Goal: Answer question/provide support: Share knowledge or assist other users

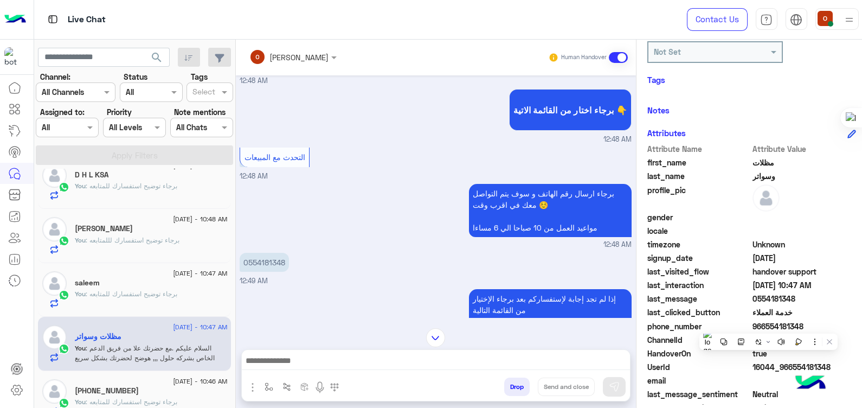
scroll to position [287, 0]
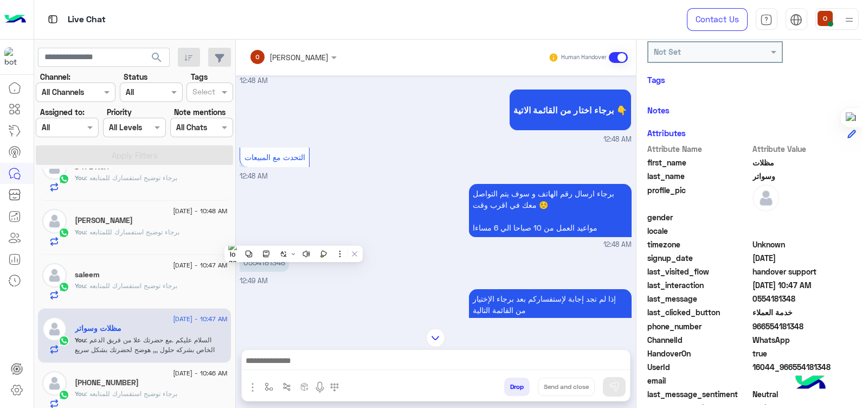
click at [133, 290] on div "You : برجاء توضيح استفسارك للمتابعه" at bounding box center [151, 290] width 152 height 19
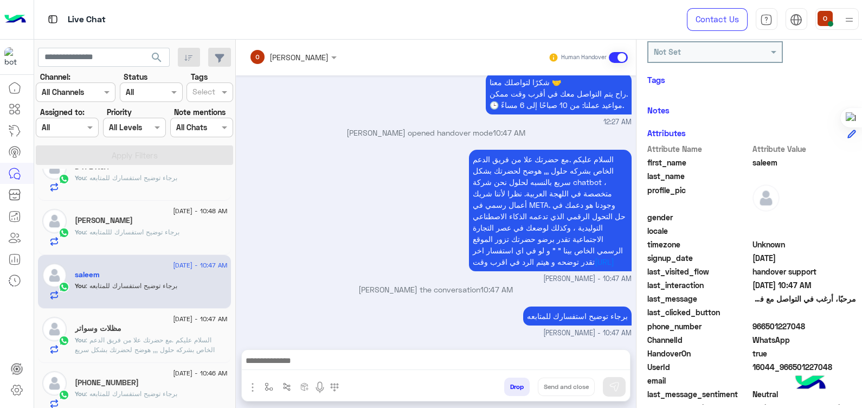
scroll to position [127, 0]
click at [149, 343] on p "You : السلام عليكم .مع حضرتك علا من فريق الدعم الخاص بشركه حلول ,,, هوضح لحضرتك…" at bounding box center [151, 379] width 152 height 88
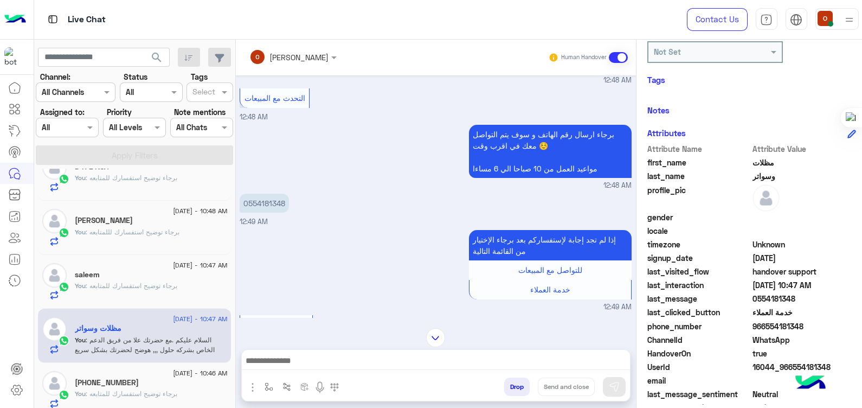
scroll to position [255, 0]
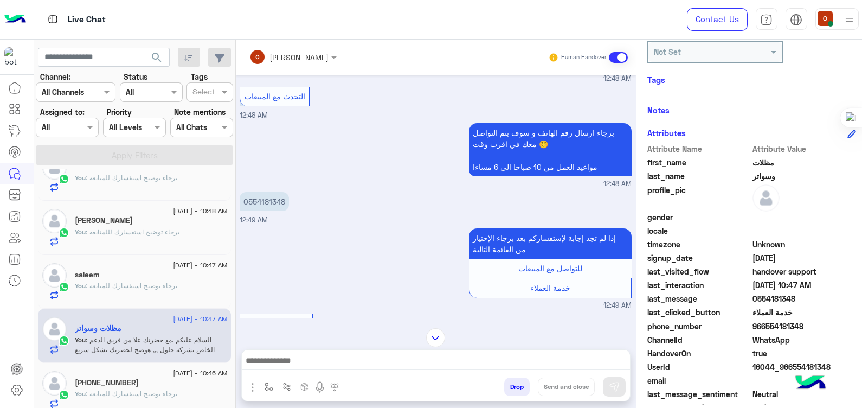
click at [133, 278] on div "saleem" at bounding box center [151, 275] width 152 height 11
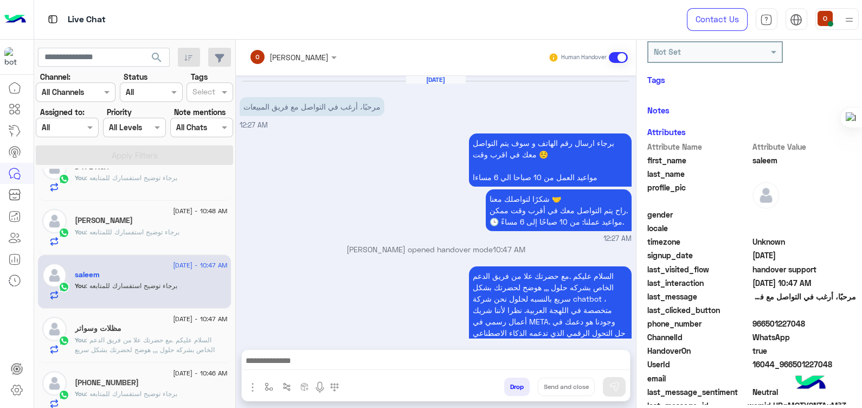
scroll to position [127, 0]
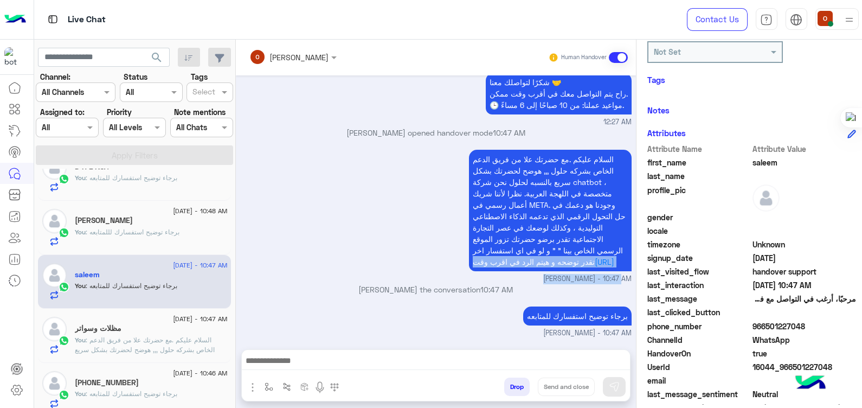
drag, startPoint x: 627, startPoint y: 277, endPoint x: 629, endPoint y: 233, distance: 44.5
click at [629, 233] on div "[DATE] مرحبًا، أرغب في التواصل مع فريق المبيعات 12:27 AM برجاء ارسال رقم الهاتف…" at bounding box center [436, 206] width 400 height 263
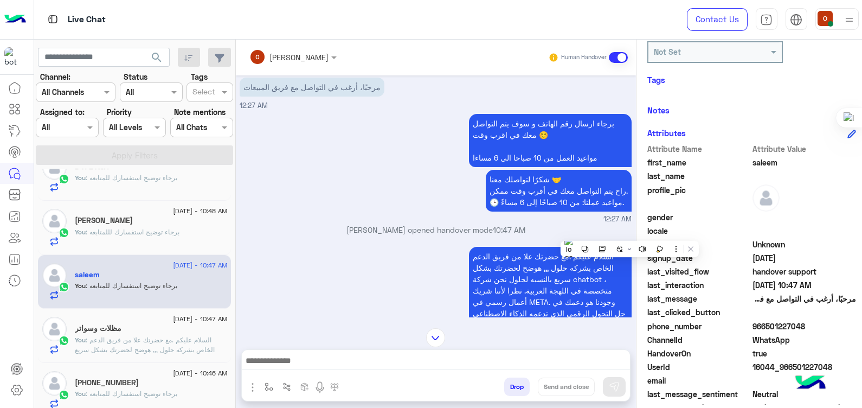
scroll to position [0, 0]
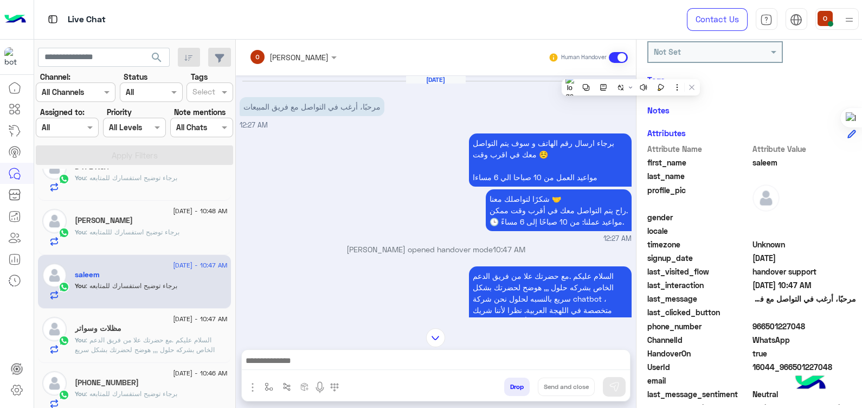
click at [150, 218] on div "[PERSON_NAME]" at bounding box center [151, 221] width 152 height 11
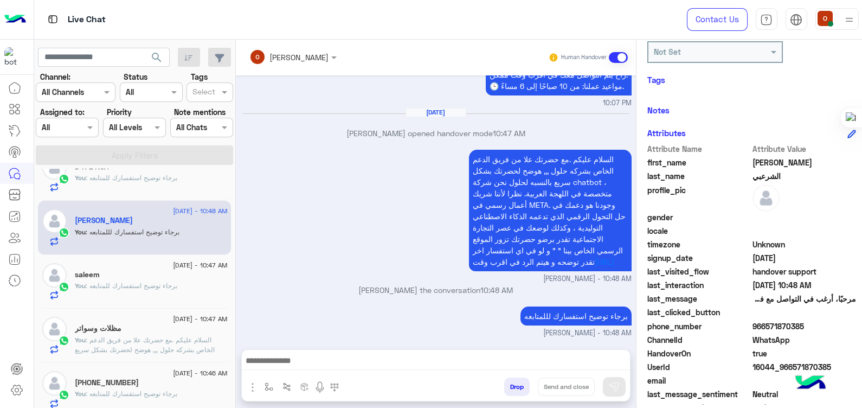
scroll to position [146, 0]
click at [164, 281] on p "You : برجاء توضيح استفسارك للمتابعه" at bounding box center [126, 286] width 102 height 10
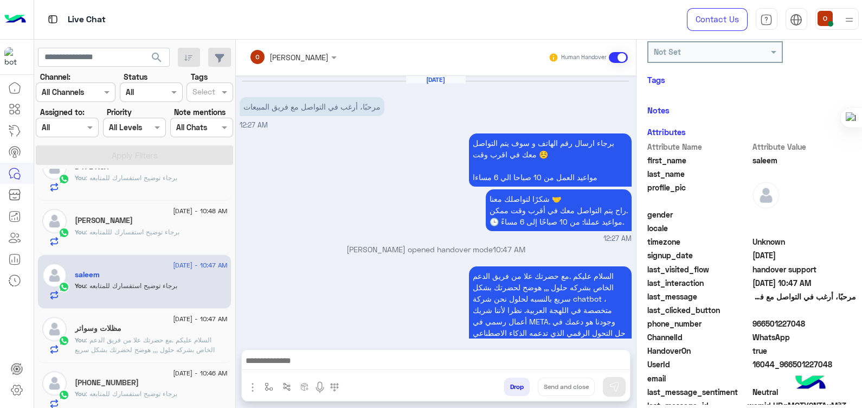
scroll to position [127, 0]
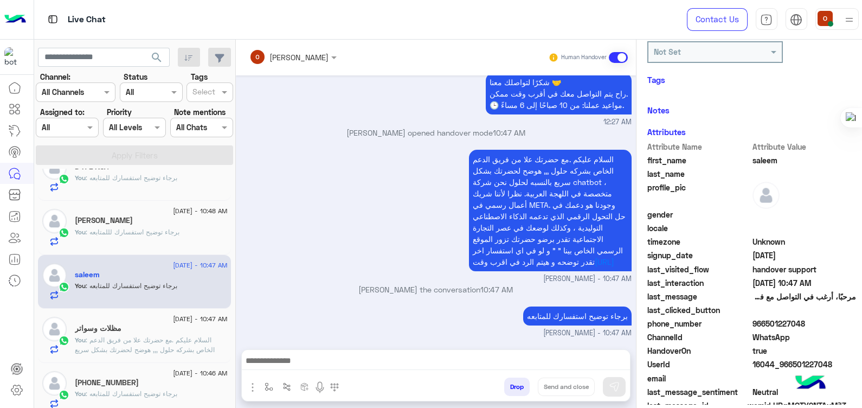
click at [761, 320] on span "966501227048" at bounding box center [804, 323] width 104 height 11
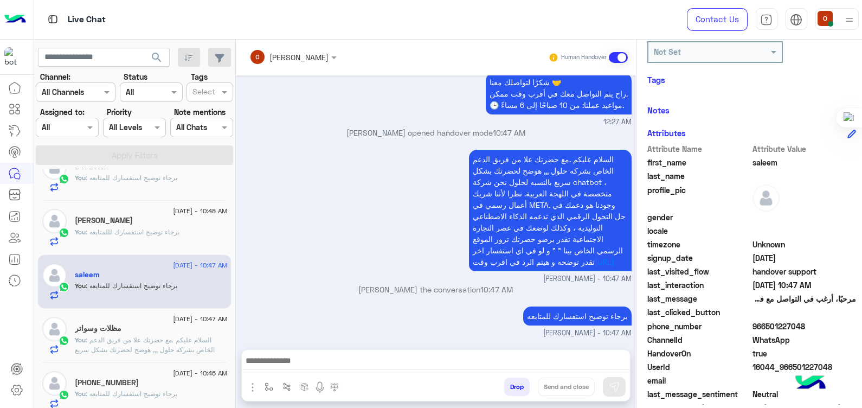
copy span "966501227048"
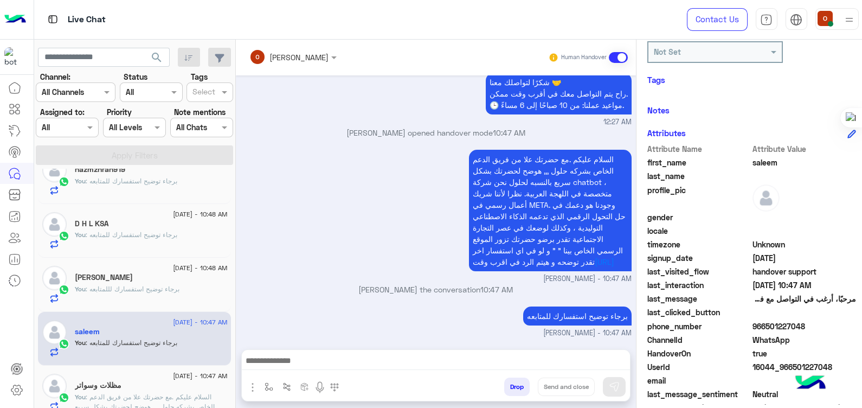
scroll to position [222, 0]
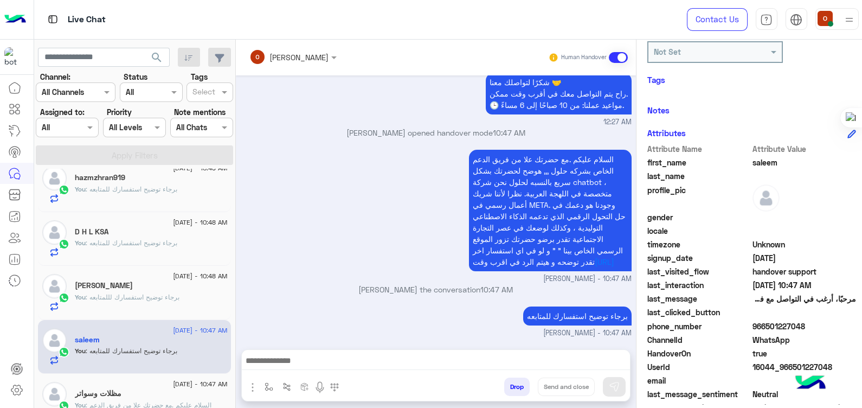
click at [141, 363] on div "You : برجاء توضيح استفسارك للمتابعه" at bounding box center [151, 355] width 152 height 19
click at [136, 352] on span ": برجاء توضيح استفسارك للمتابعه" at bounding box center [132, 350] width 92 height 8
click at [150, 298] on span ": برجاء توضيح استفسارك لللمتابعه" at bounding box center [133, 297] width 94 height 8
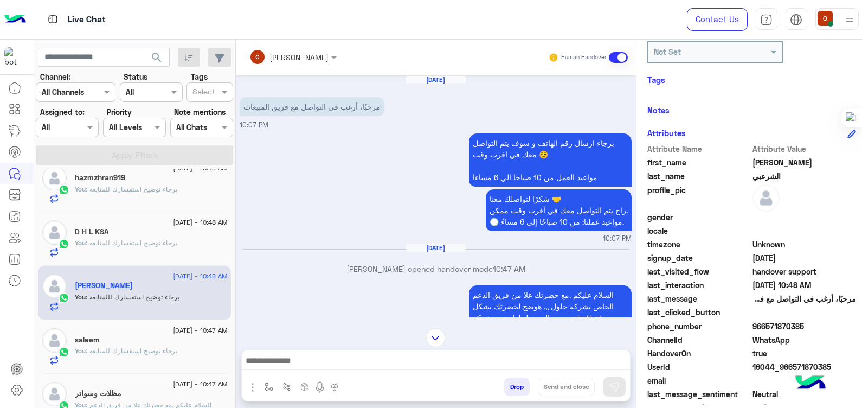
scroll to position [146, 0]
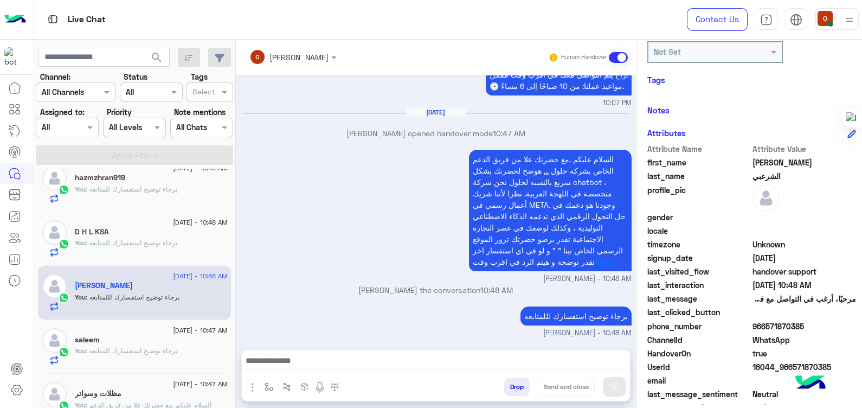
click at [766, 325] on span "966571870385" at bounding box center [804, 325] width 104 height 11
copy span "966571870385"
click at [125, 230] on div "D H L KSA" at bounding box center [151, 232] width 152 height 11
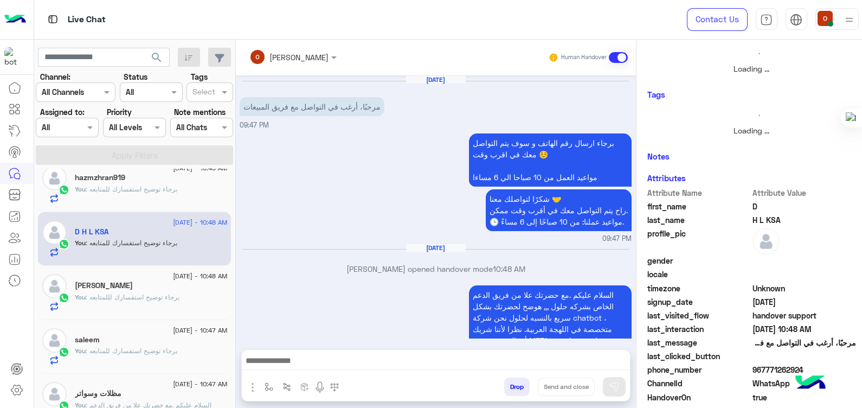
scroll to position [146, 0]
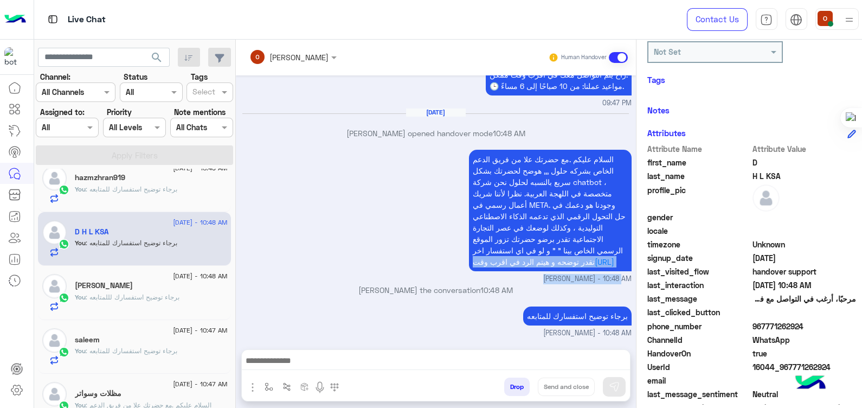
drag, startPoint x: 626, startPoint y: 282, endPoint x: 626, endPoint y: 235, distance: 46.6
click at [626, 235] on div "[DATE] مرحبًا، أرغب في التواصل مع فريق المبيعات 09:47 PM برجاء ارسال رقم الهاتف…" at bounding box center [436, 206] width 400 height 263
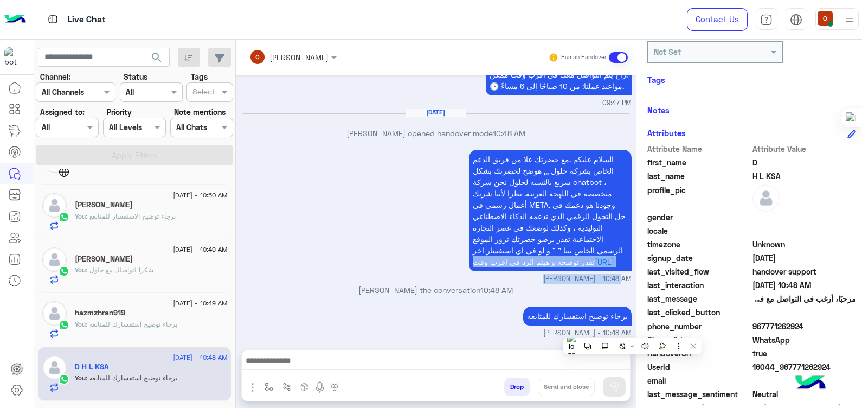
scroll to position [84, 0]
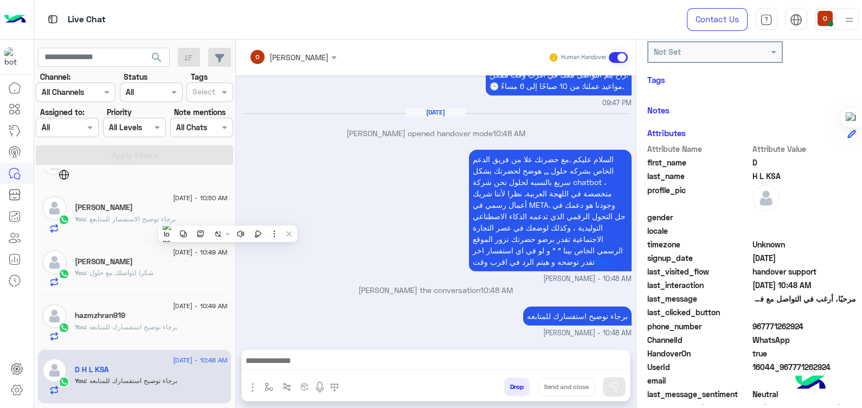
click at [147, 320] on div "hazmzhran919" at bounding box center [151, 316] width 152 height 11
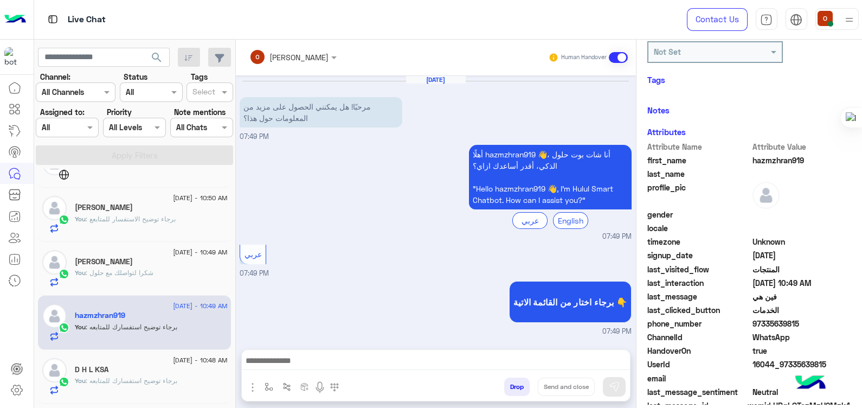
scroll to position [345, 0]
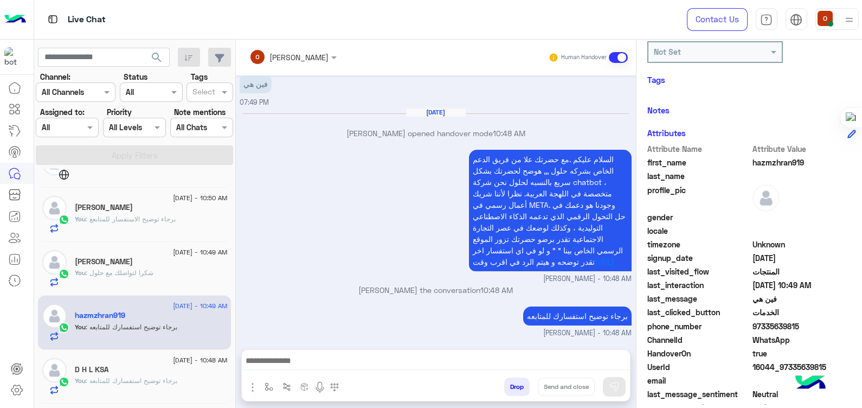
click at [117, 378] on span ": برجاء توضيح استفسارك للمتابعه" at bounding box center [132, 380] width 92 height 8
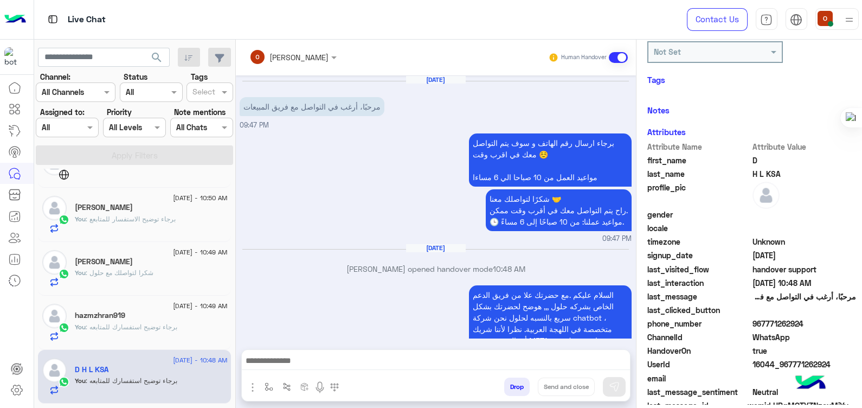
scroll to position [146, 0]
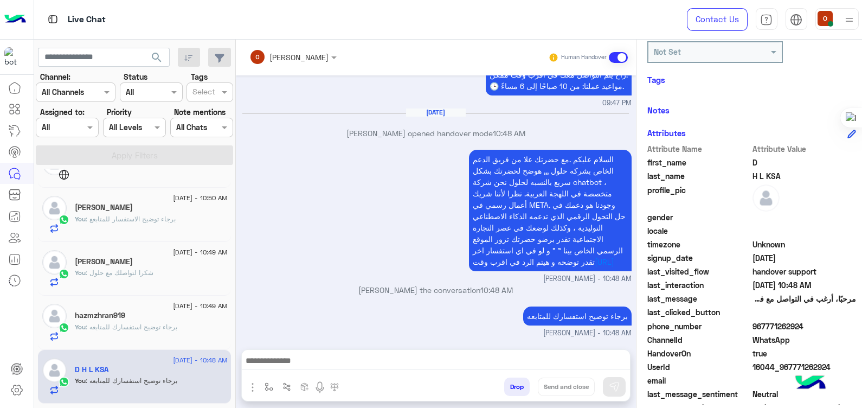
click at [764, 328] on span "967771262924" at bounding box center [804, 325] width 104 height 11
copy span "967771262924"
click at [752, 162] on span "D" at bounding box center [804, 162] width 104 height 11
drag, startPoint x: 752, startPoint y: 162, endPoint x: 753, endPoint y: 170, distance: 8.3
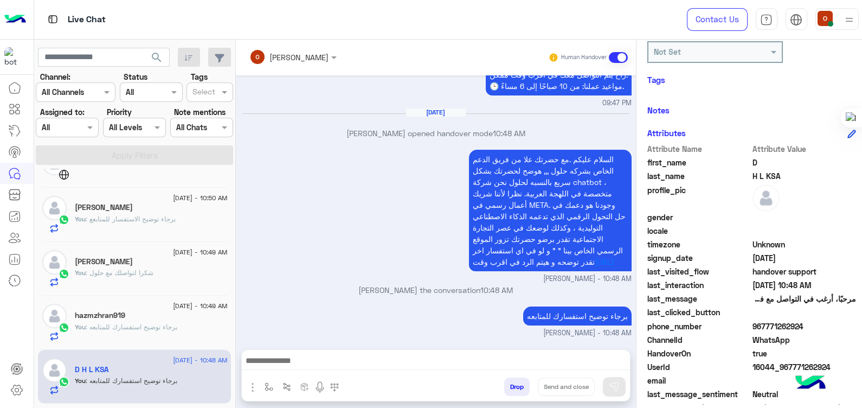
click at [753, 170] on div "Attribute Name Attribute Value first_name D last_name H L KSA profile_pic gende…" at bounding box center [751, 279] width 209 height 272
drag, startPoint x: 753, startPoint y: 170, endPoint x: 746, endPoint y: 160, distance: 11.6
click at [752, 160] on span "D" at bounding box center [804, 162] width 104 height 11
drag, startPoint x: 746, startPoint y: 160, endPoint x: 786, endPoint y: 158, distance: 39.6
click at [786, 158] on span "D" at bounding box center [804, 162] width 104 height 11
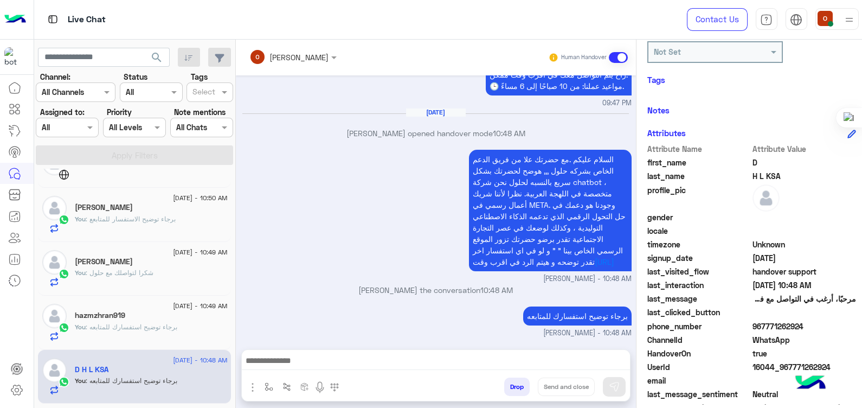
click at [786, 158] on span "D" at bounding box center [804, 162] width 104 height 11
click at [140, 323] on span ": برجاء توضيح استفسارك للمتابعه" at bounding box center [132, 327] width 92 height 8
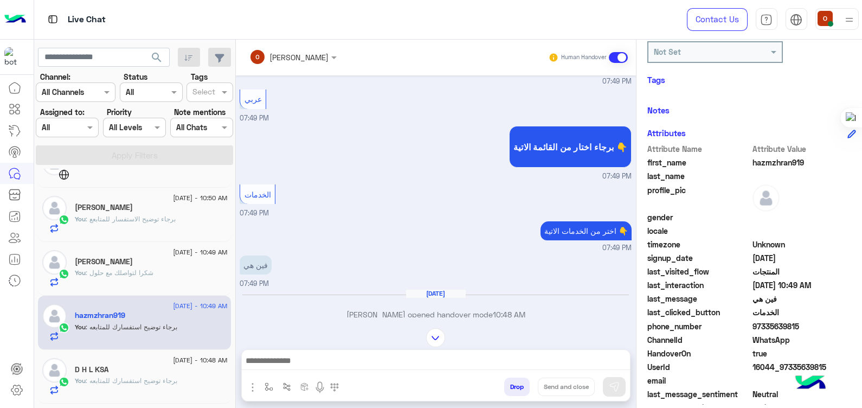
scroll to position [146, 0]
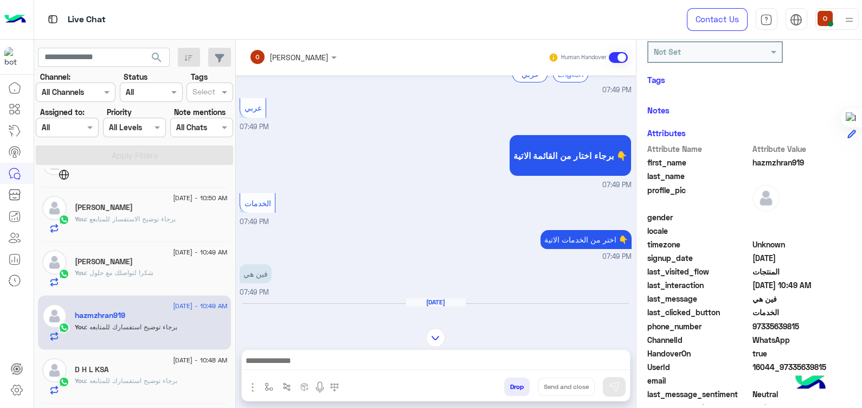
click at [769, 159] on span "hazmzhran919" at bounding box center [804, 162] width 104 height 11
copy span "hazmzhran919"
click at [763, 322] on span "97335639815" at bounding box center [804, 325] width 104 height 11
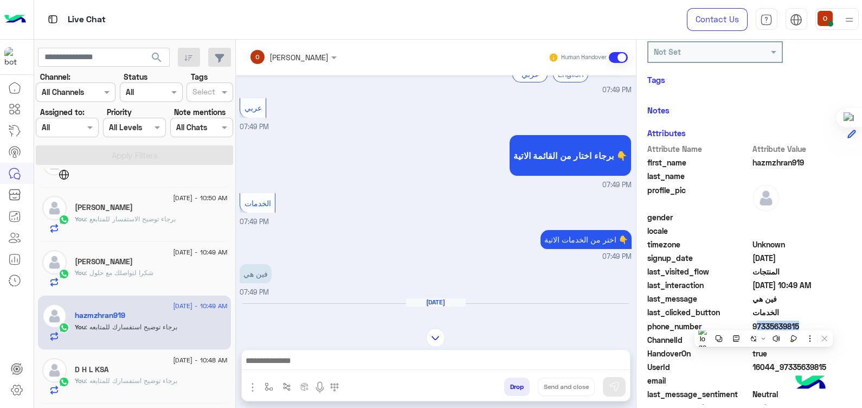
copy span "97335639815"
click at [105, 262] on div "[PERSON_NAME]" at bounding box center [151, 262] width 152 height 11
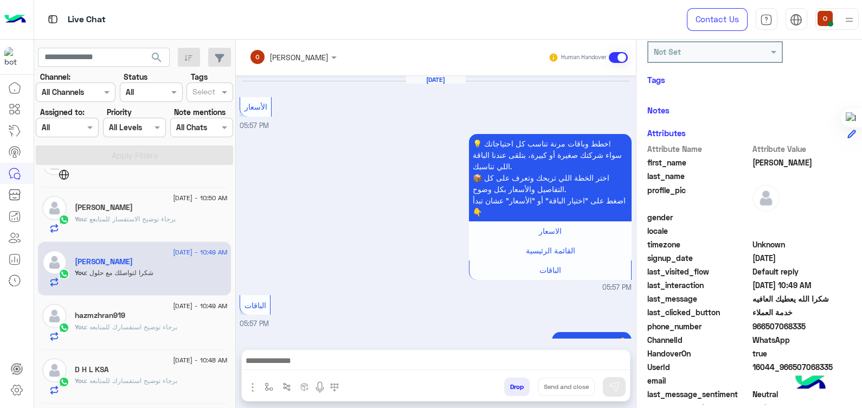
scroll to position [1256, 0]
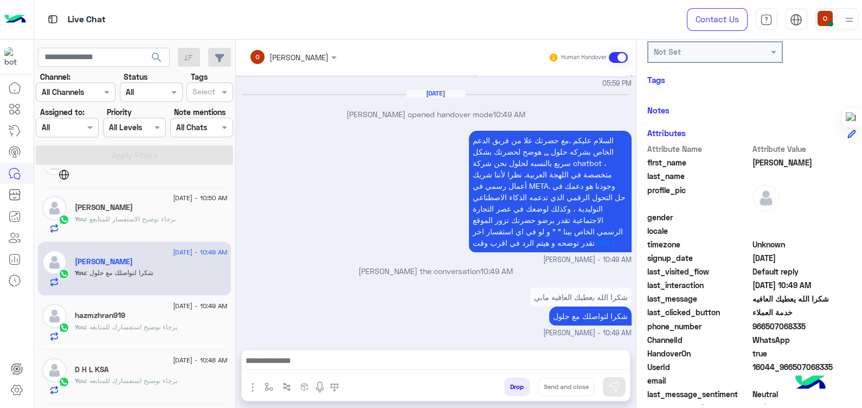
click at [752, 155] on div "Attribute Name Attribute Value" at bounding box center [751, 150] width 209 height 14
drag, startPoint x: 752, startPoint y: 155, endPoint x: 753, endPoint y: 162, distance: 6.5
click at [753, 162] on span "[PERSON_NAME]" at bounding box center [804, 162] width 104 height 11
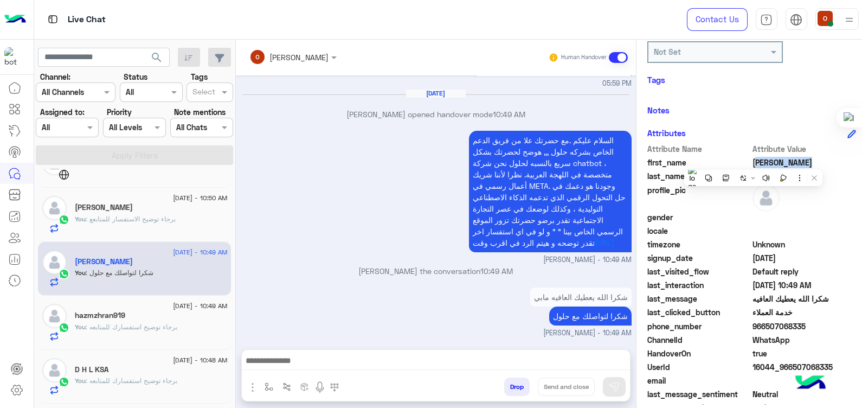
copy span "[PERSON_NAME]"
click at [781, 323] on span "966507068335" at bounding box center [804, 325] width 104 height 11
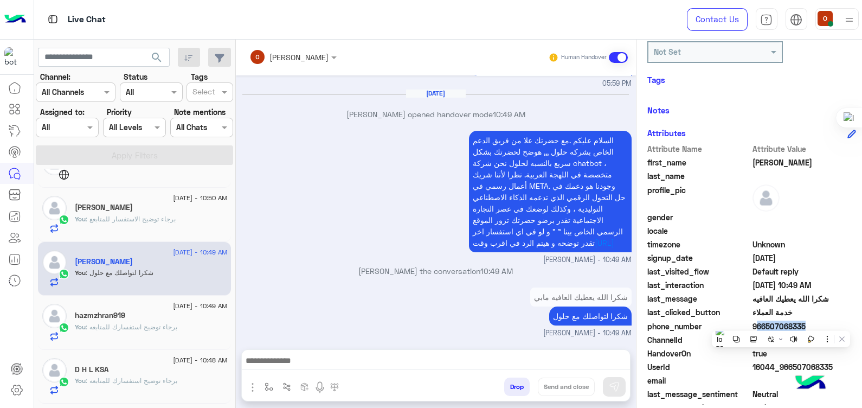
copy span "966507068335"
click at [143, 229] on div "You : برجاء توضيح الاستفسار للمتابعع" at bounding box center [151, 223] width 152 height 19
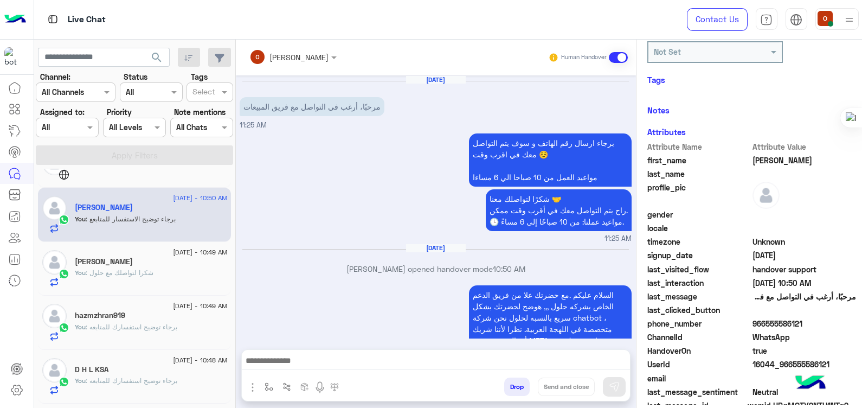
scroll to position [146, 0]
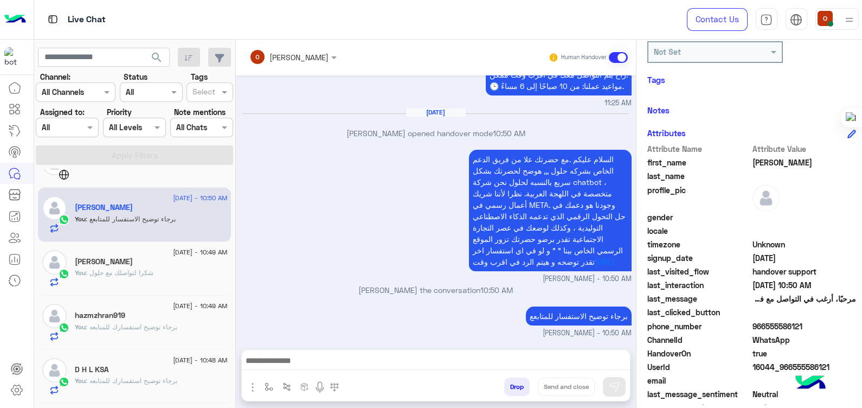
click at [759, 162] on span "[PERSON_NAME]" at bounding box center [804, 162] width 104 height 11
copy span "[PERSON_NAME]"
click at [777, 325] on span "966555586121" at bounding box center [804, 325] width 104 height 11
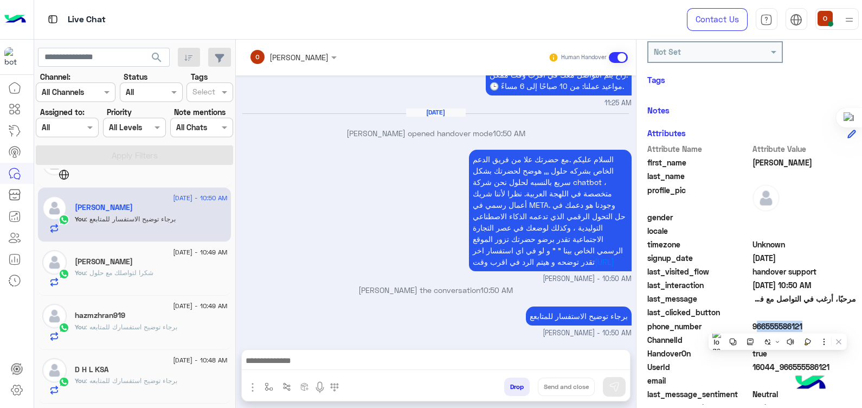
copy span "966555586121"
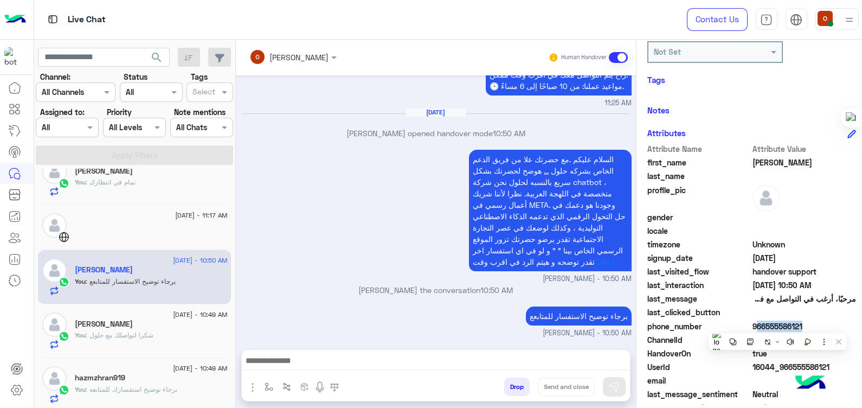
scroll to position [0, 0]
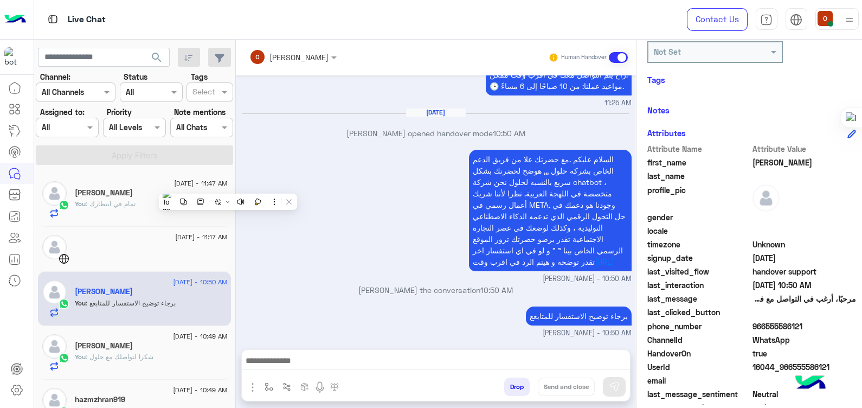
click at [112, 194] on h5 "[PERSON_NAME]" at bounding box center [104, 192] width 58 height 9
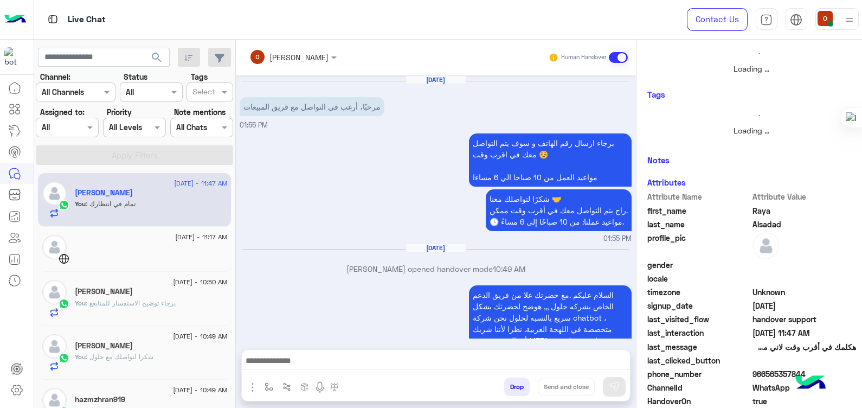
scroll to position [216, 0]
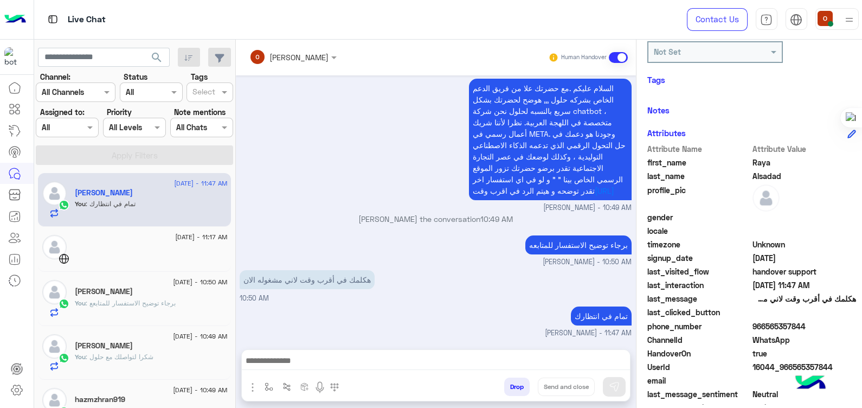
click at [112, 194] on h5 "[PERSON_NAME]" at bounding box center [104, 192] width 58 height 9
